Goal: Feedback & Contribution: Submit feedback/report problem

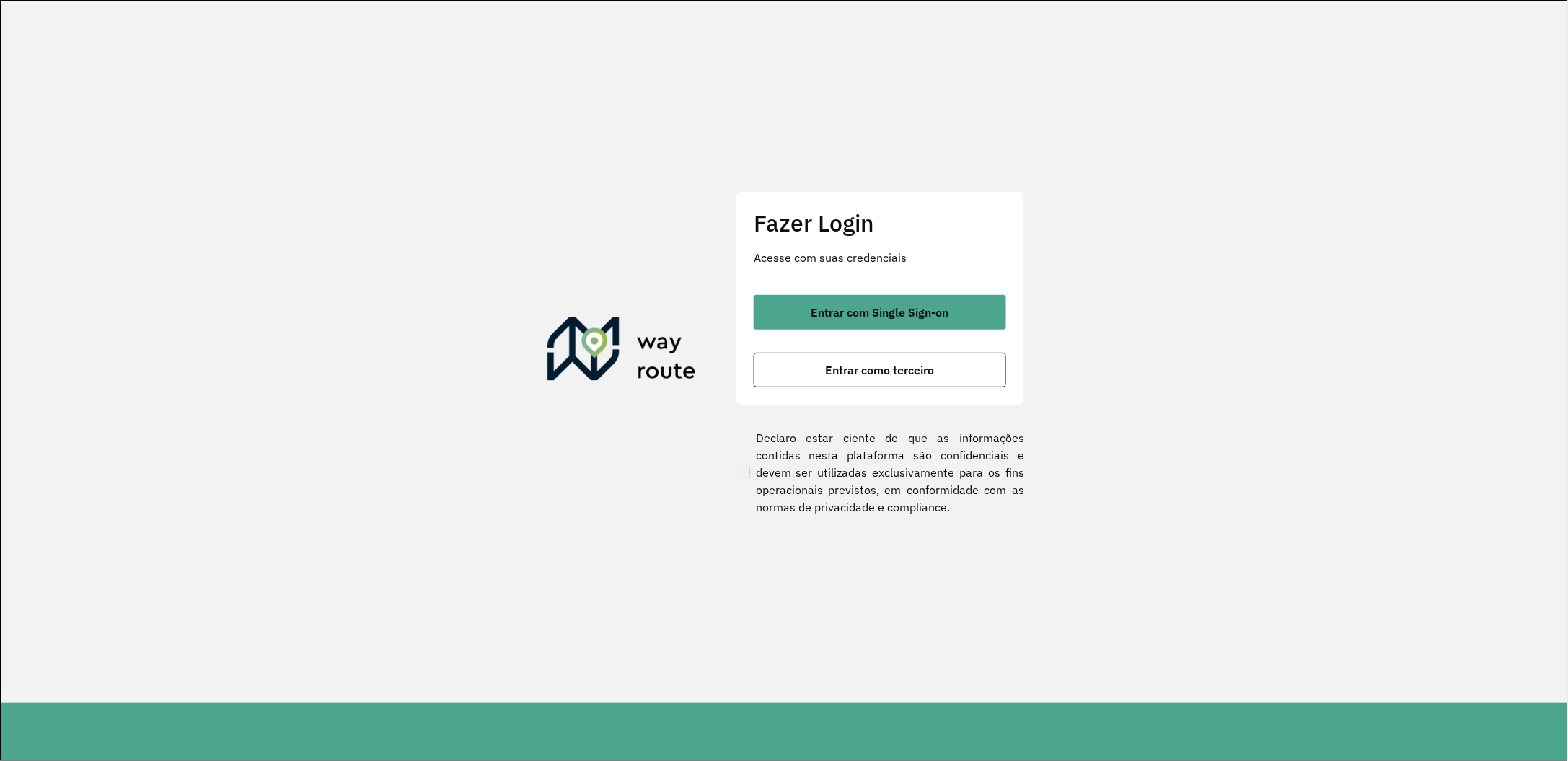
click at [867, 320] on button "Entrar com Single Sign-on" at bounding box center [880, 313] width 252 height 35
drag, startPoint x: 0, startPoint y: 0, endPoint x: 867, endPoint y: 320, distance: 924.2
click at [867, 320] on button "Entrar com Single Sign-on" at bounding box center [880, 313] width 252 height 35
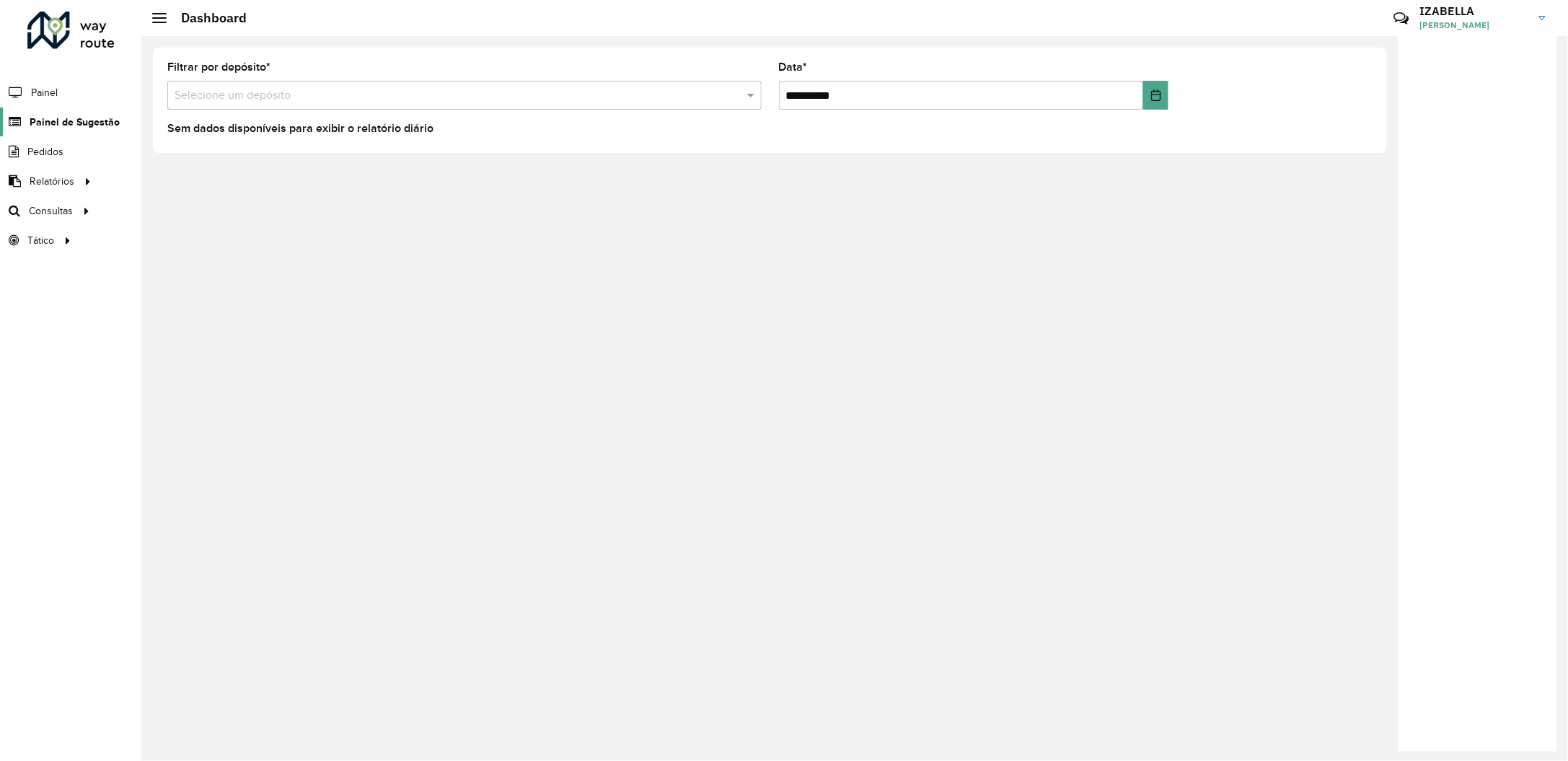
click at [61, 122] on span "Painel de Sugestão" at bounding box center [75, 122] width 90 height 15
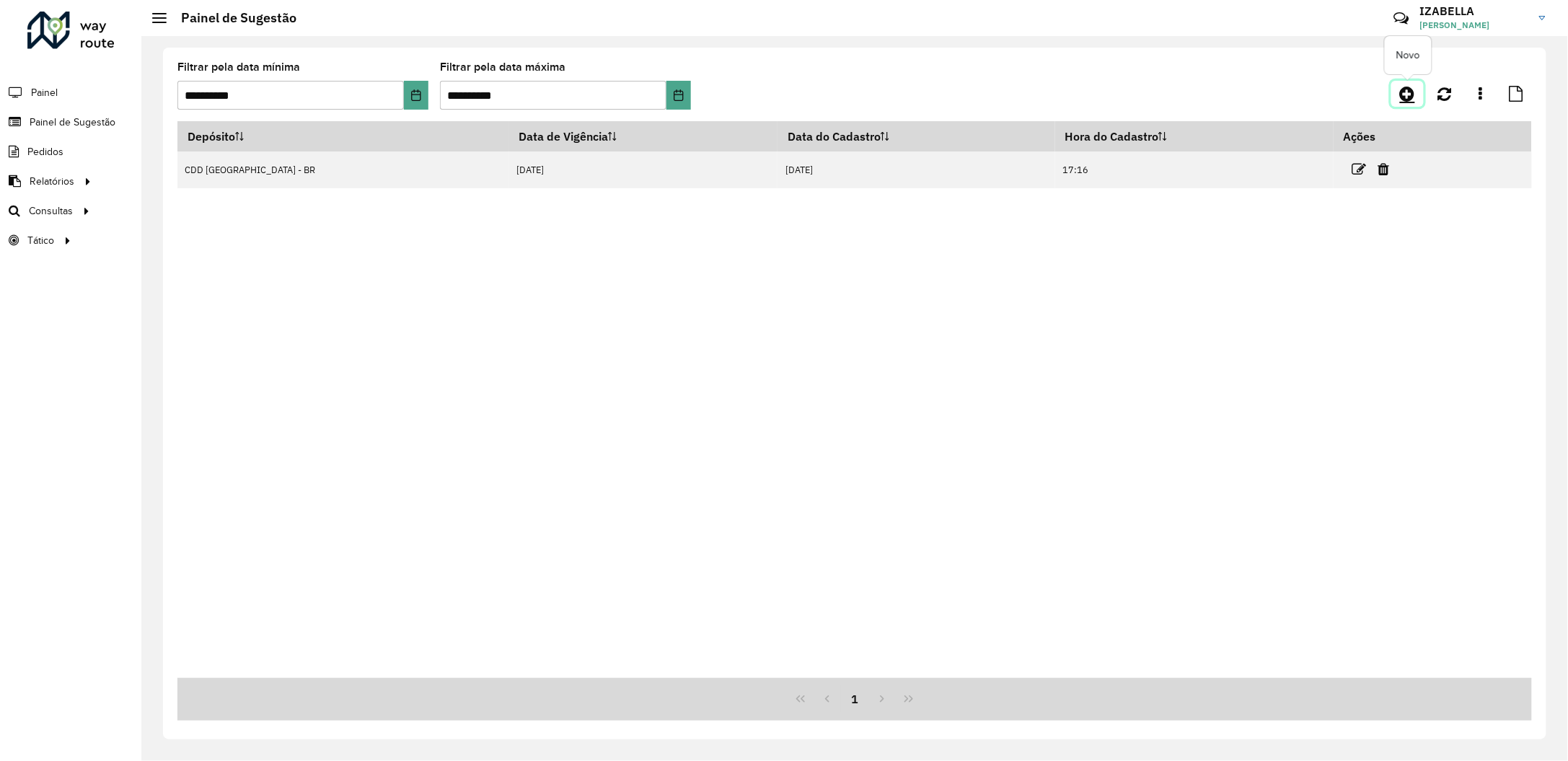
click at [1404, 99] on icon at bounding box center [1407, 94] width 15 height 17
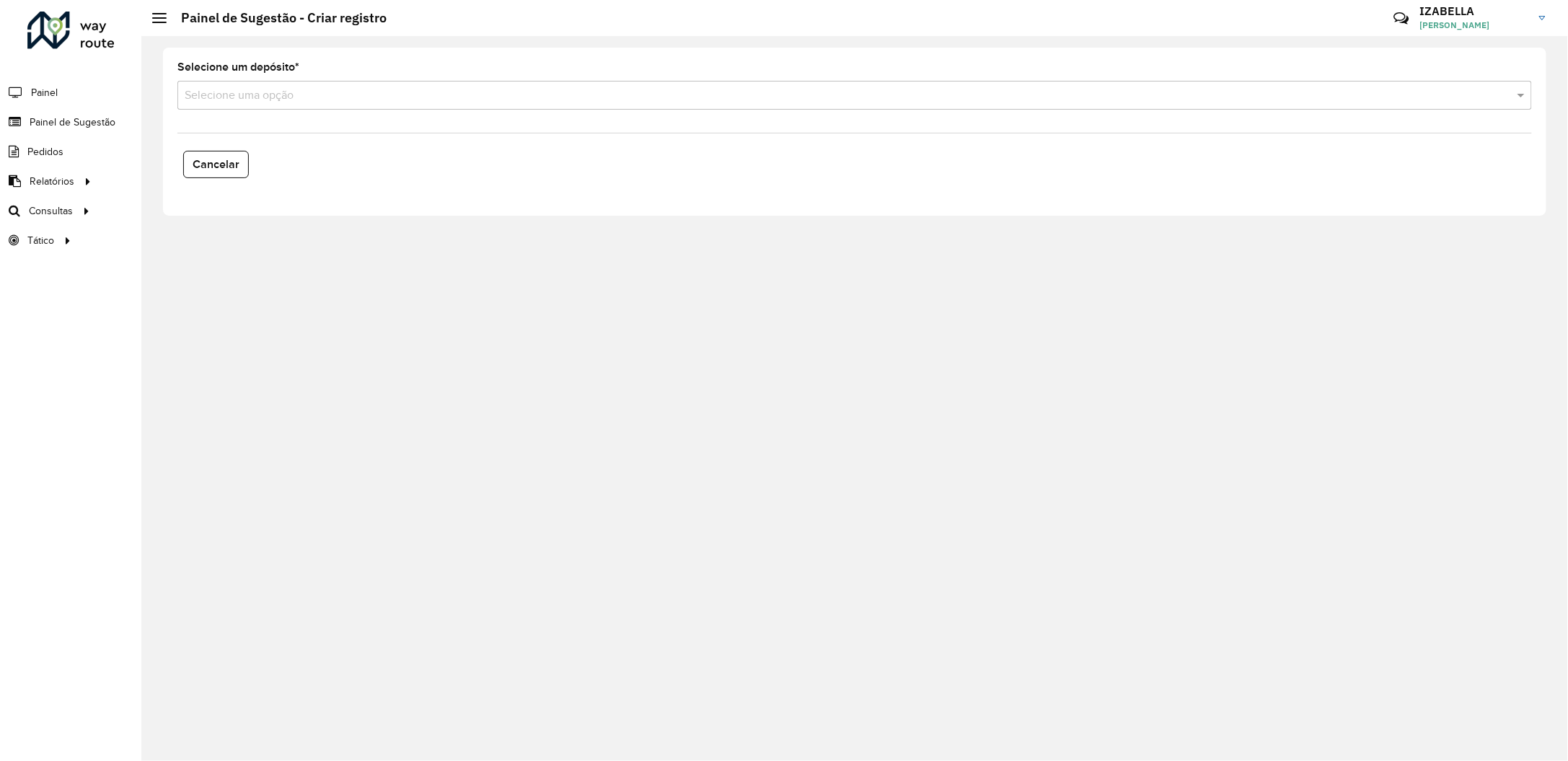
click at [449, 102] on input "text" at bounding box center [840, 96] width 1311 height 17
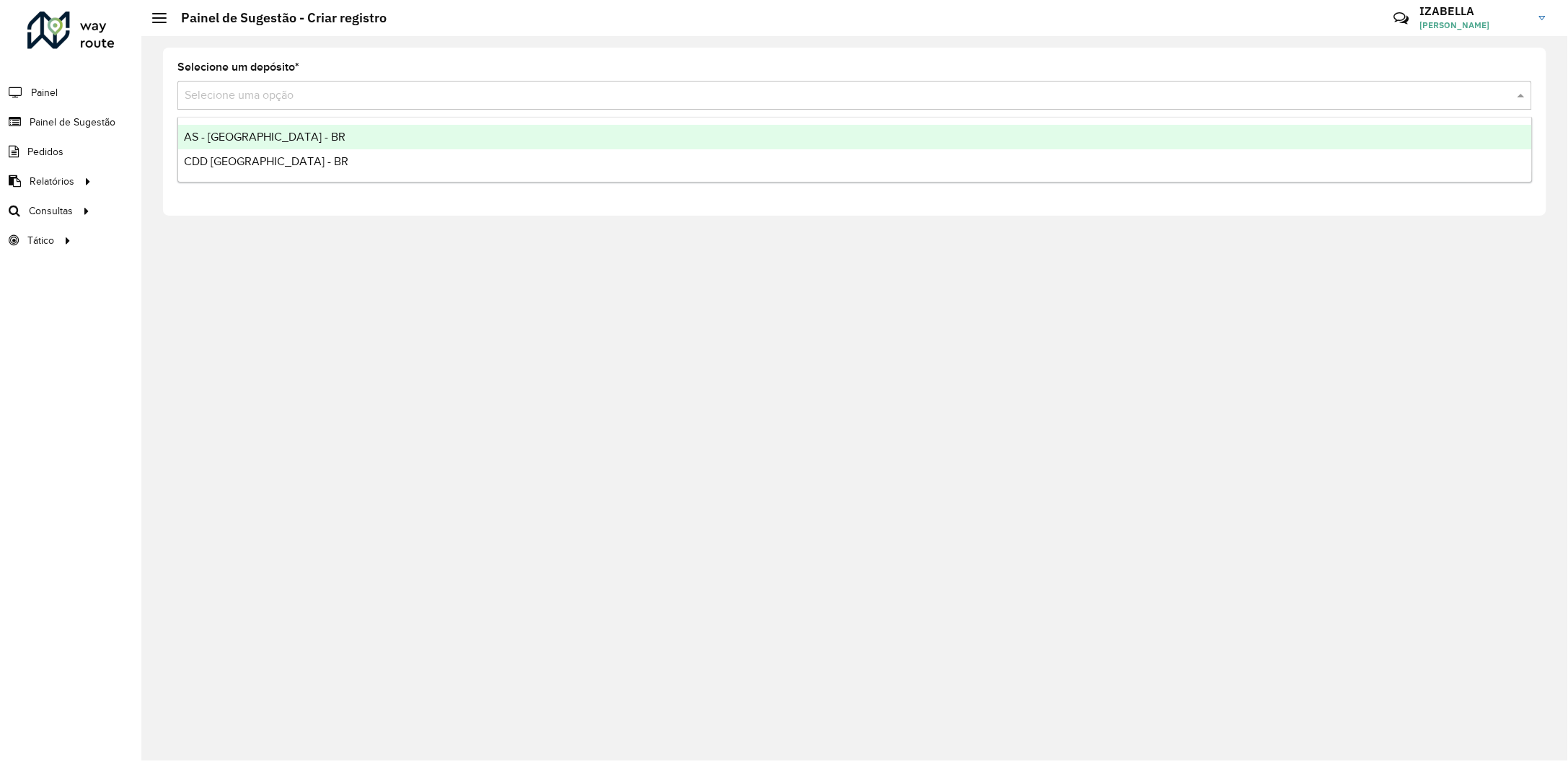
click at [380, 134] on div "AS - BRASILIA - BR" at bounding box center [855, 137] width 1354 height 24
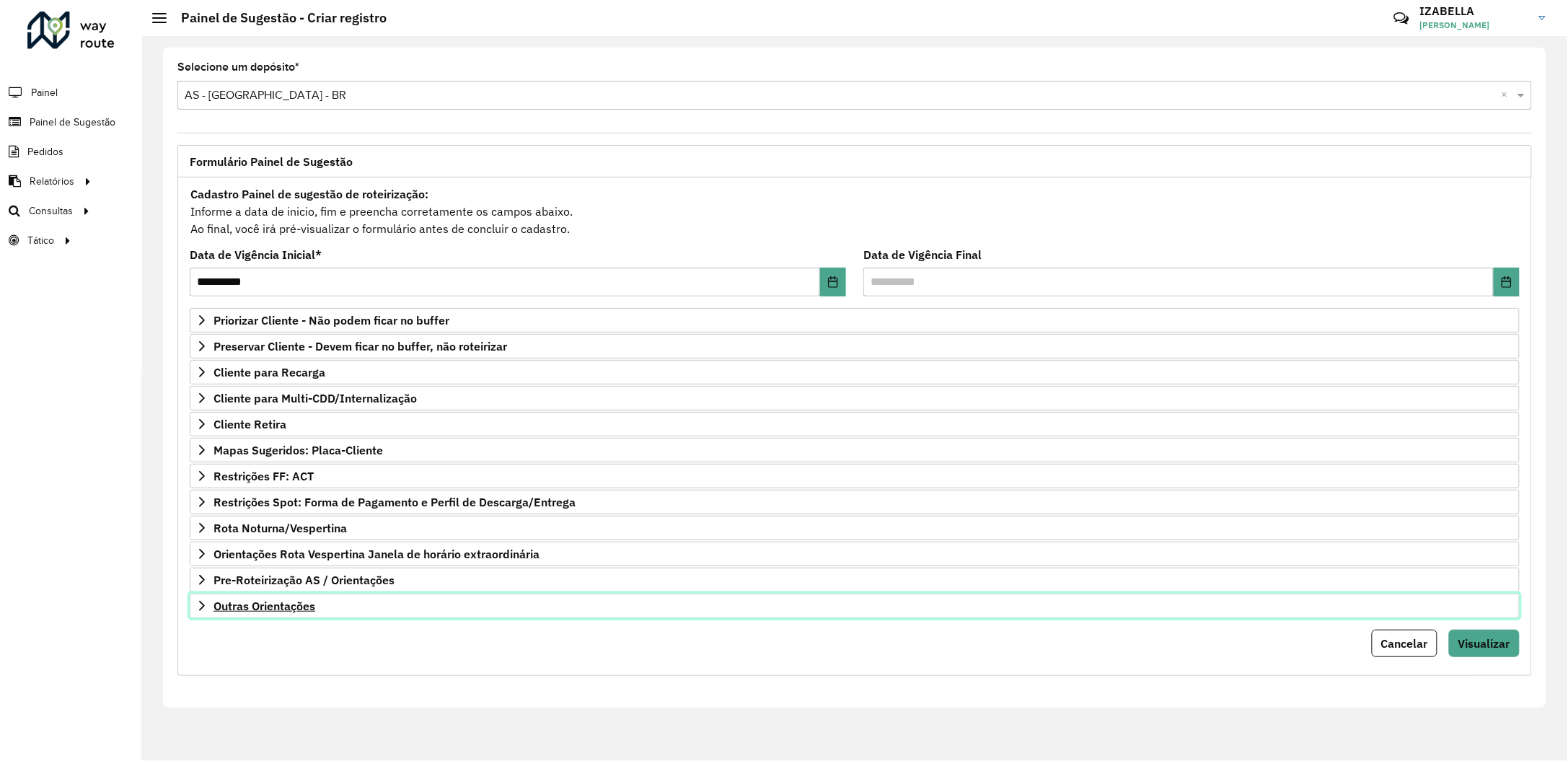
click at [724, 605] on link "Outras Orientações" at bounding box center [854, 606] width 1330 height 24
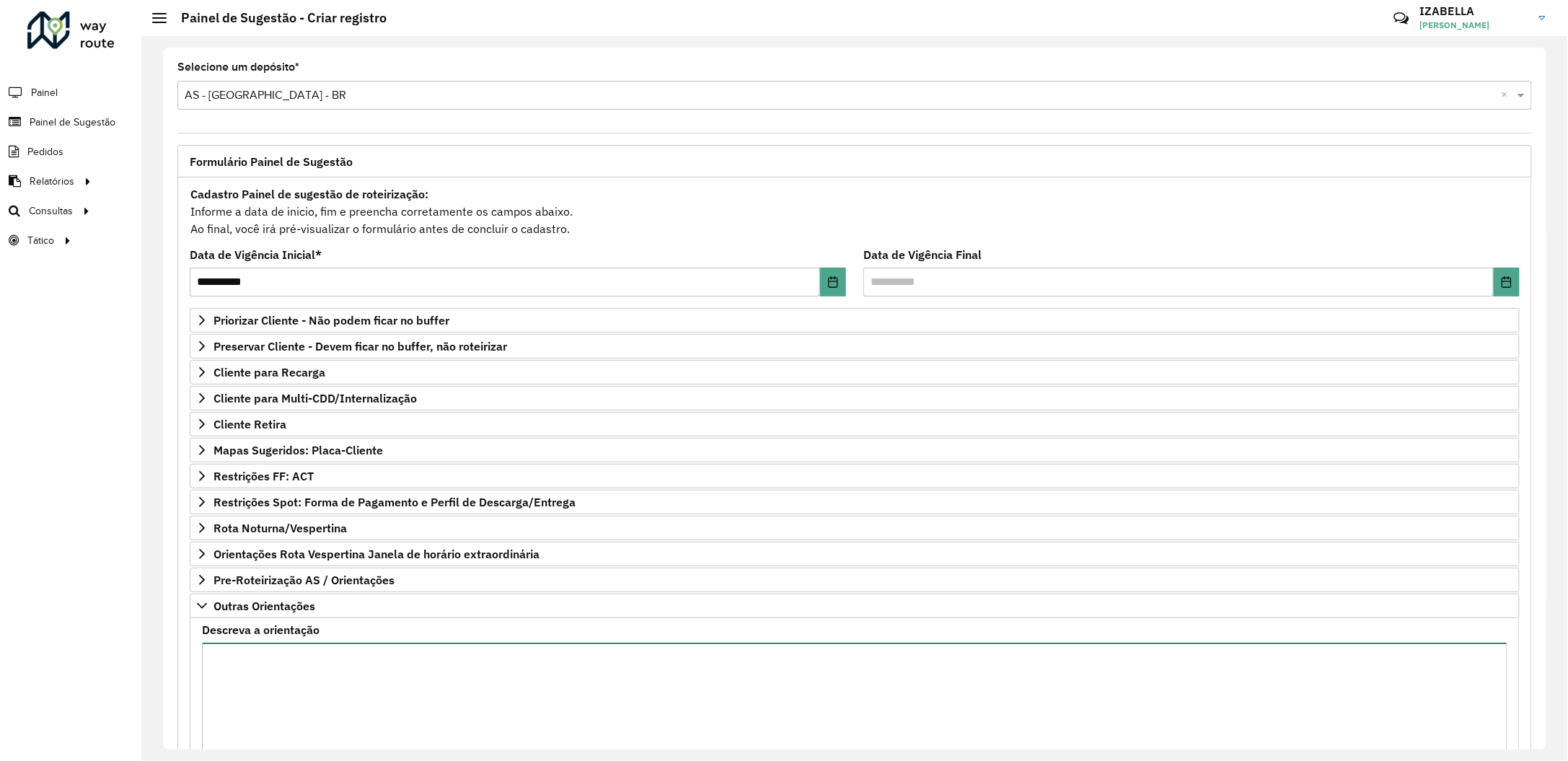
click at [808, 682] on textarea "Descreva a orientação" at bounding box center [854, 704] width 1305 height 122
paste textarea "**********"
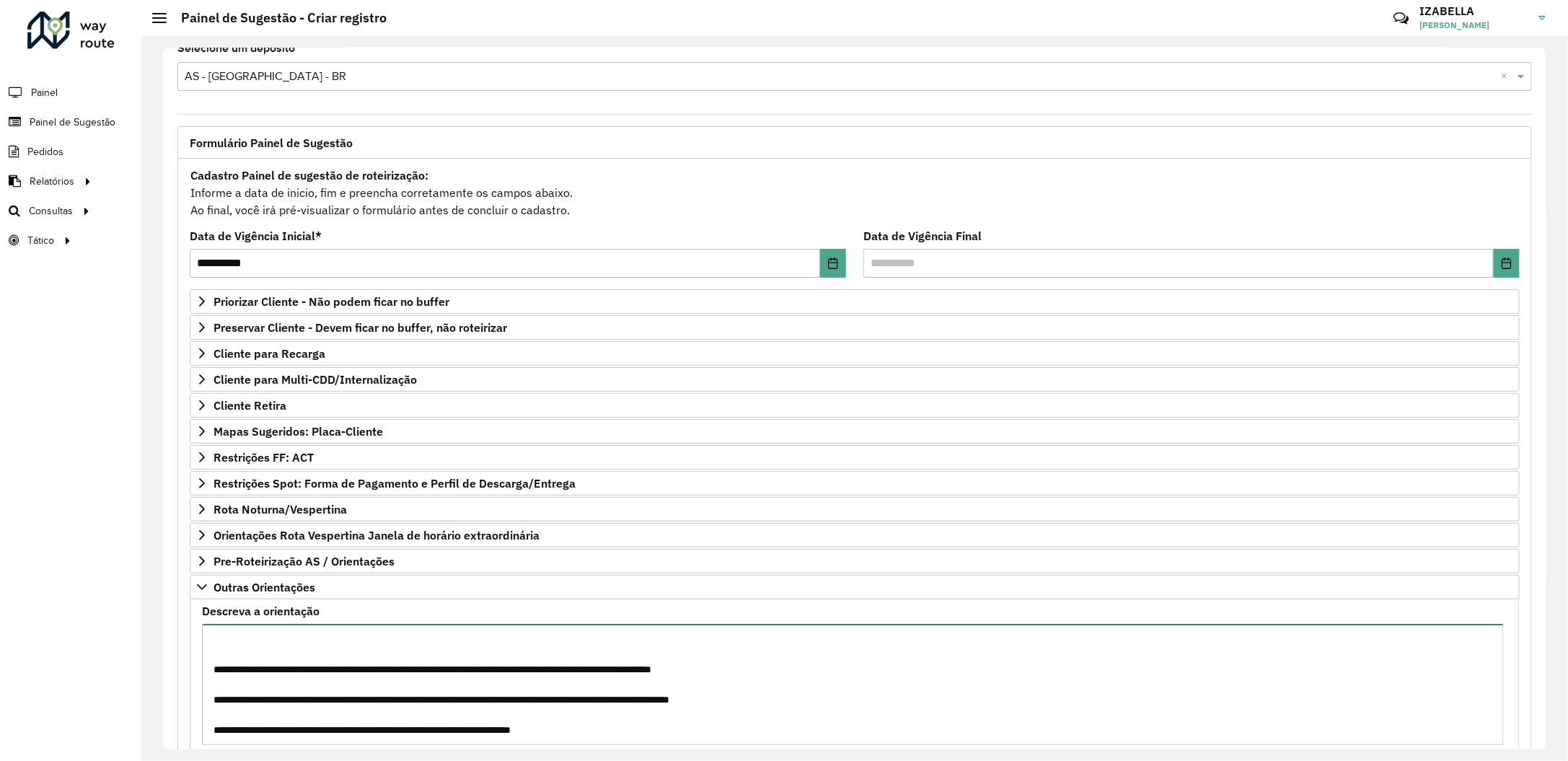
scroll to position [127, 0]
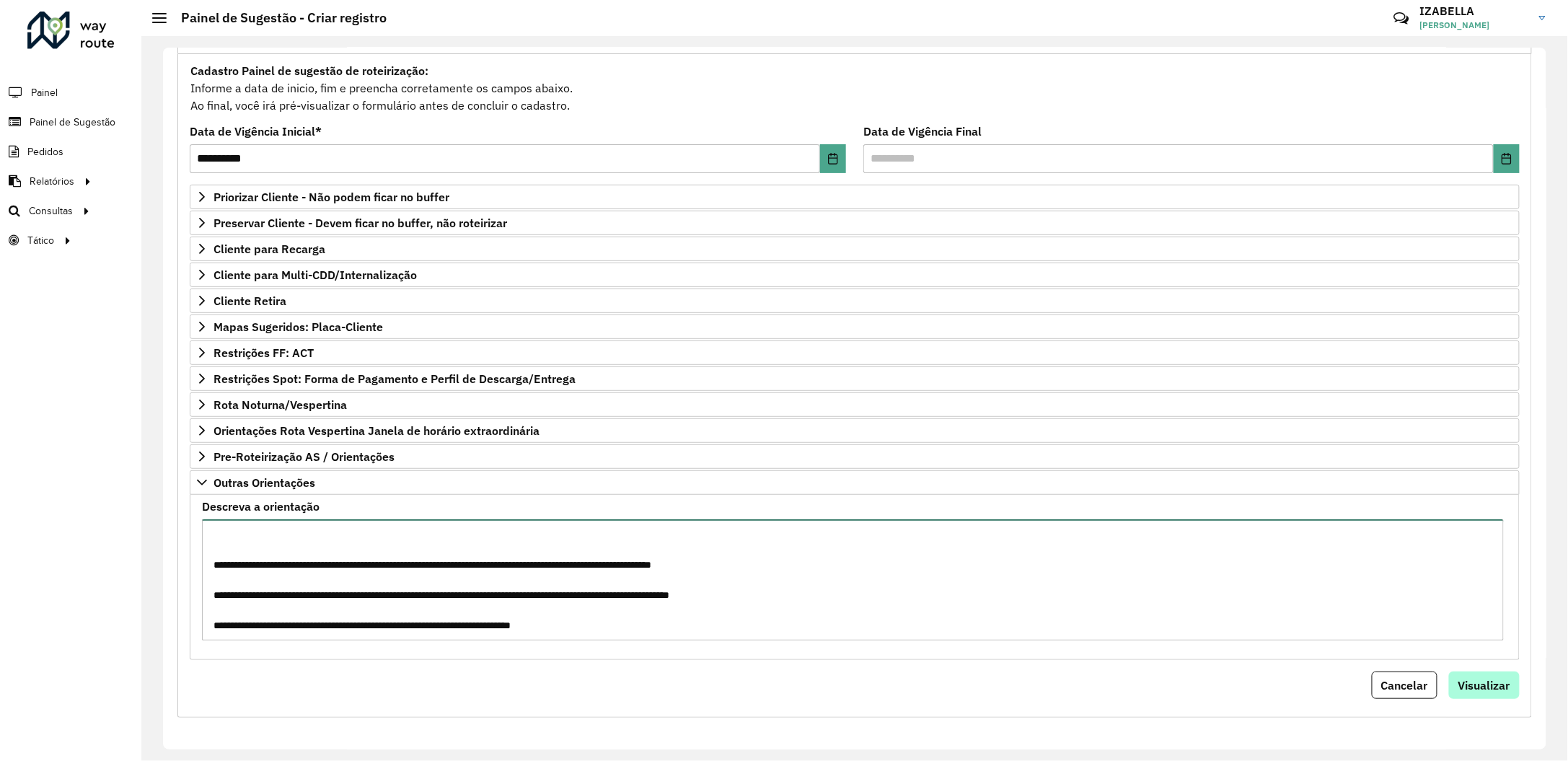
type textarea "**********"
click at [1491, 684] on span "Visualizar" at bounding box center [1484, 685] width 52 height 15
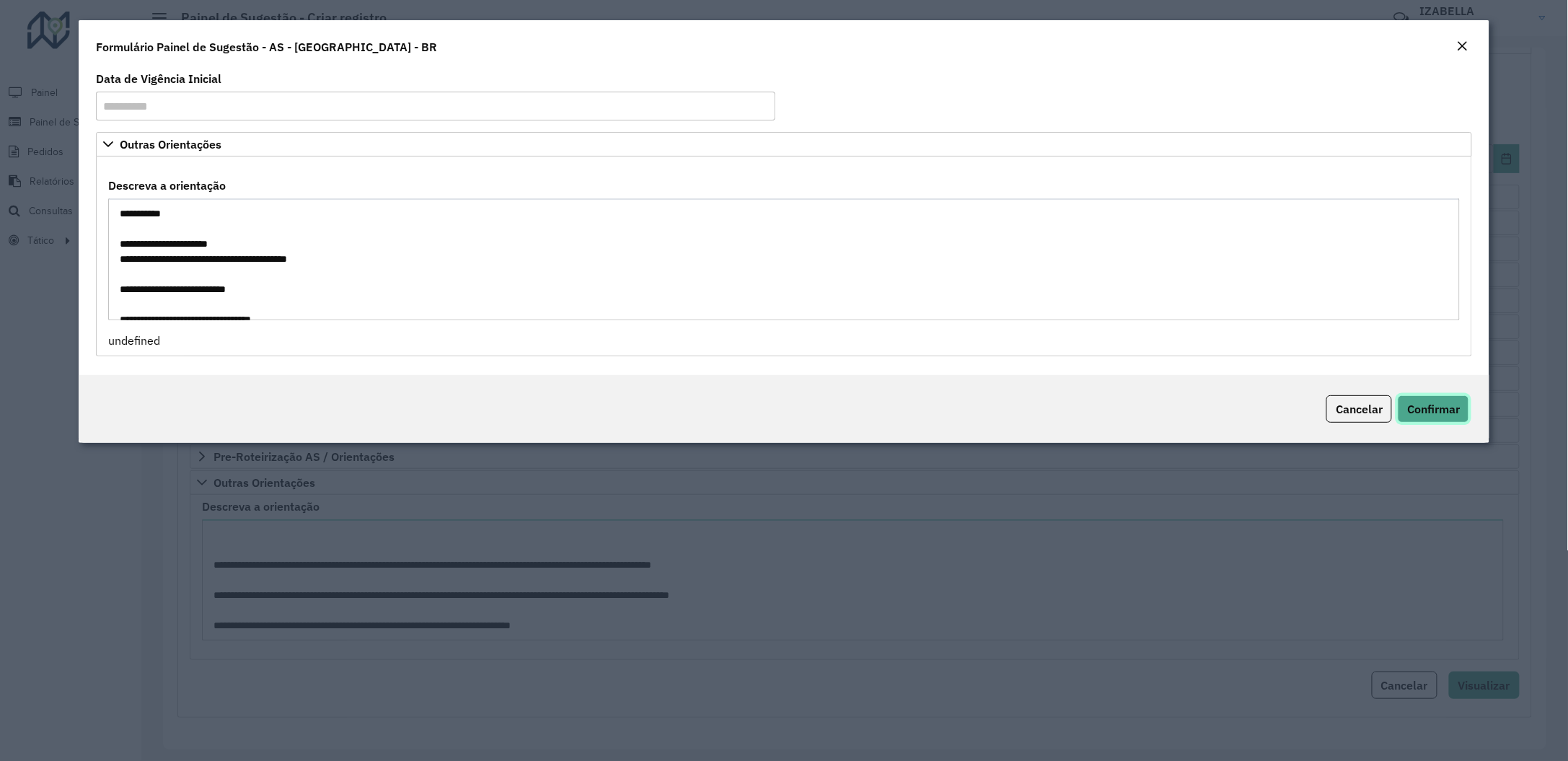
click at [1431, 401] on button "Confirmar" at bounding box center [1433, 408] width 71 height 27
